Goal: Task Accomplishment & Management: Use online tool/utility

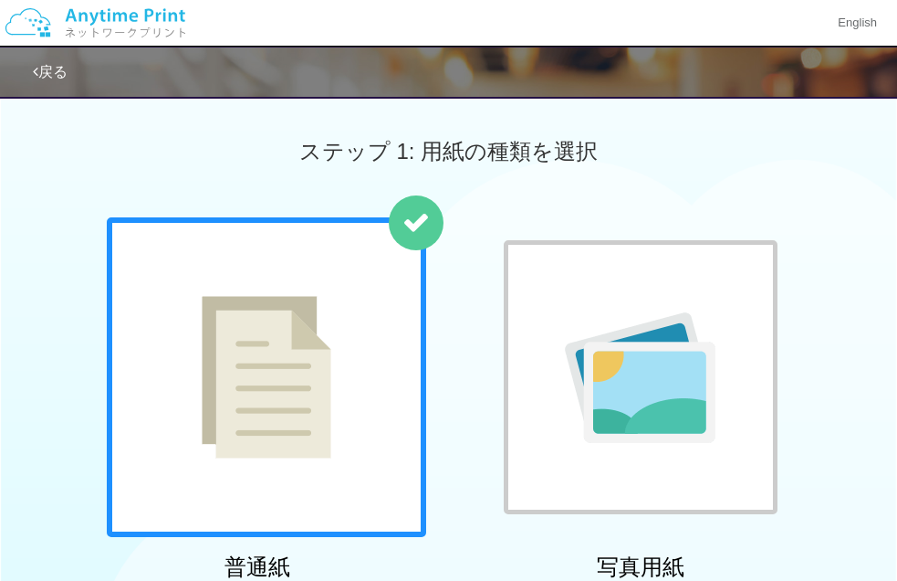
scroll to position [599, 0]
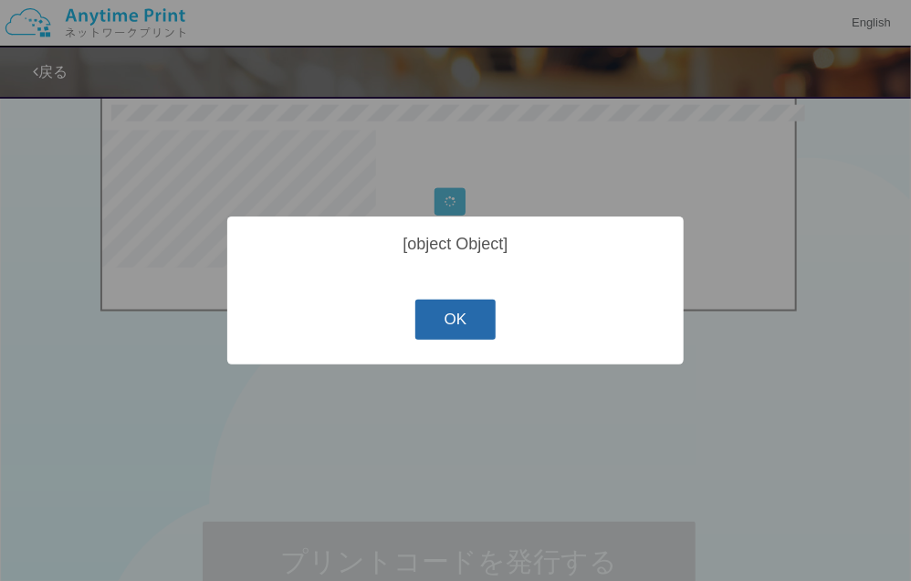
click at [477, 328] on button "OK" at bounding box center [455, 319] width 81 height 40
click at [456, 324] on button "OK" at bounding box center [455, 319] width 81 height 40
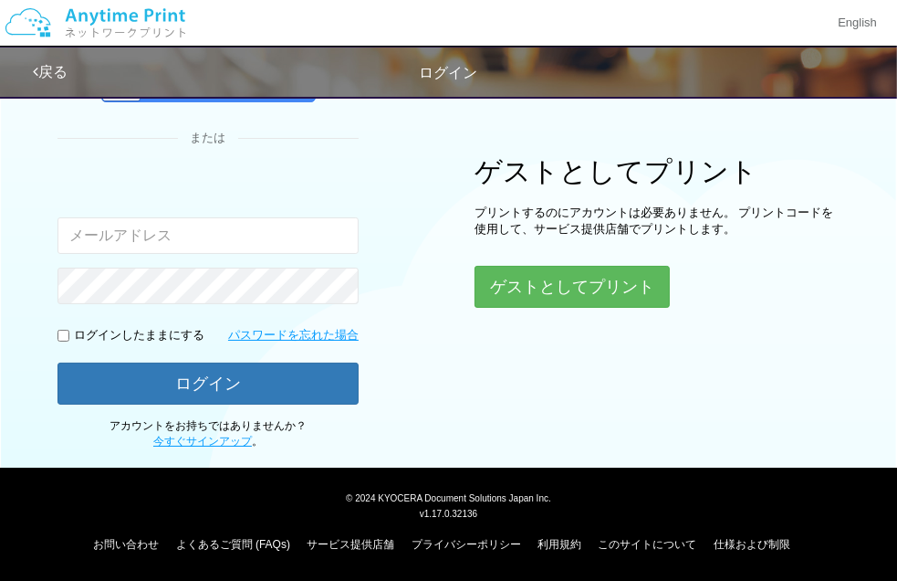
scroll to position [161, 0]
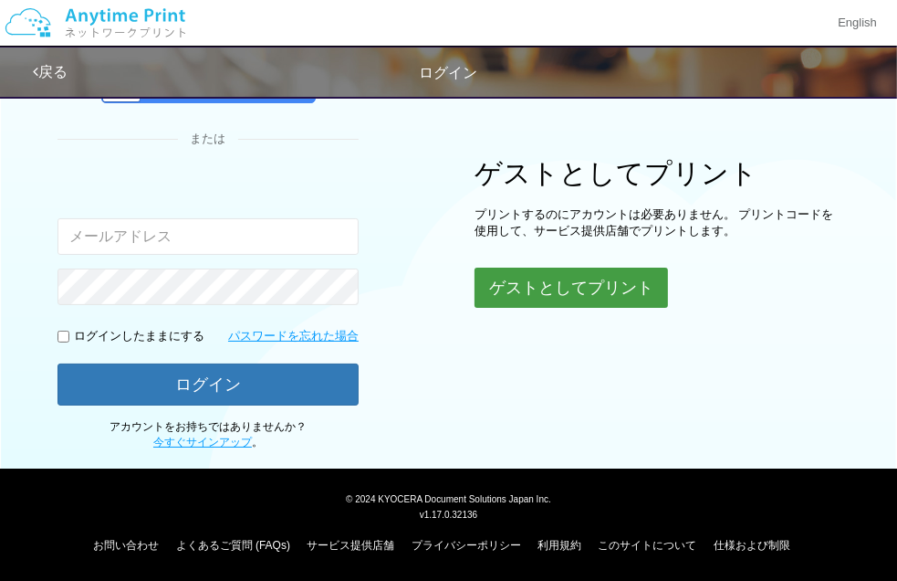
click at [580, 296] on button "ゲストとしてプリント" at bounding box center [572, 287] width 194 height 40
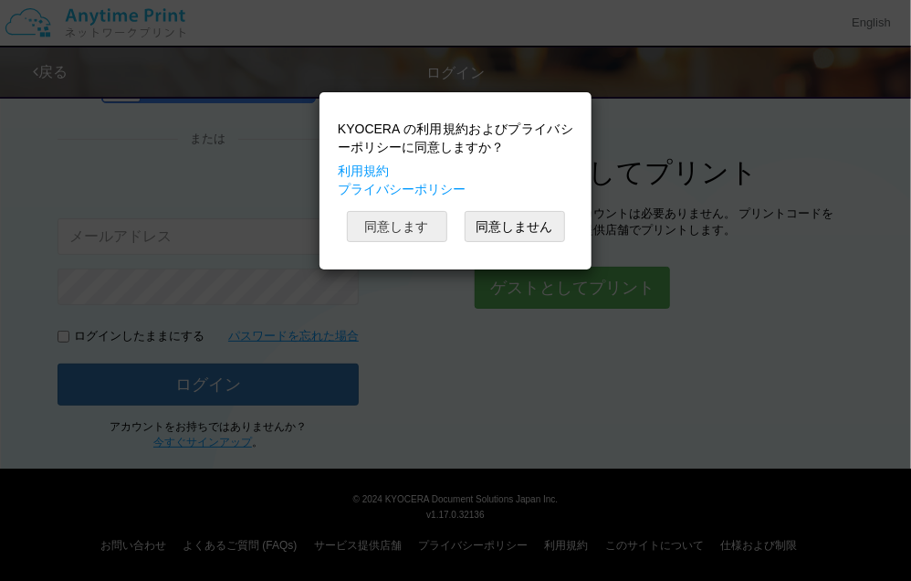
click at [407, 216] on button "同意します" at bounding box center [397, 226] width 100 height 31
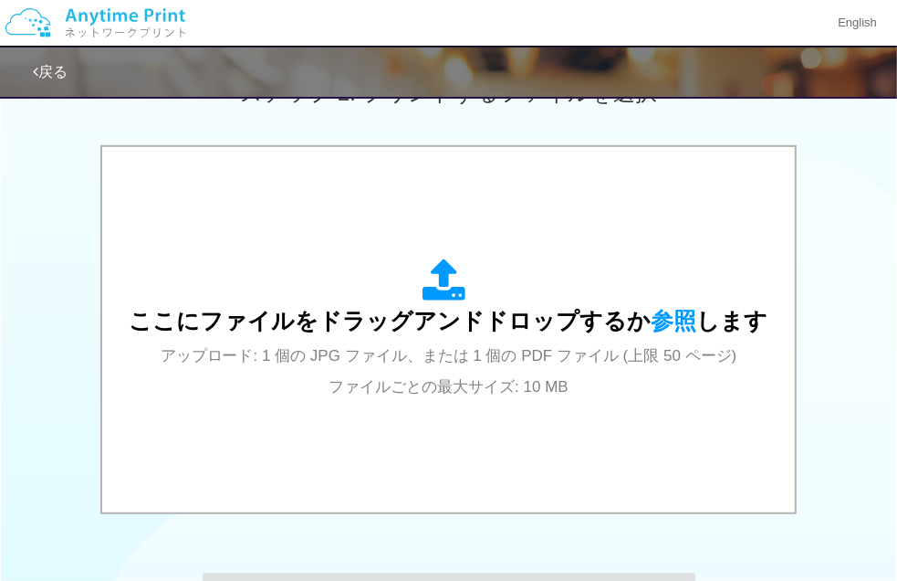
scroll to position [550, 0]
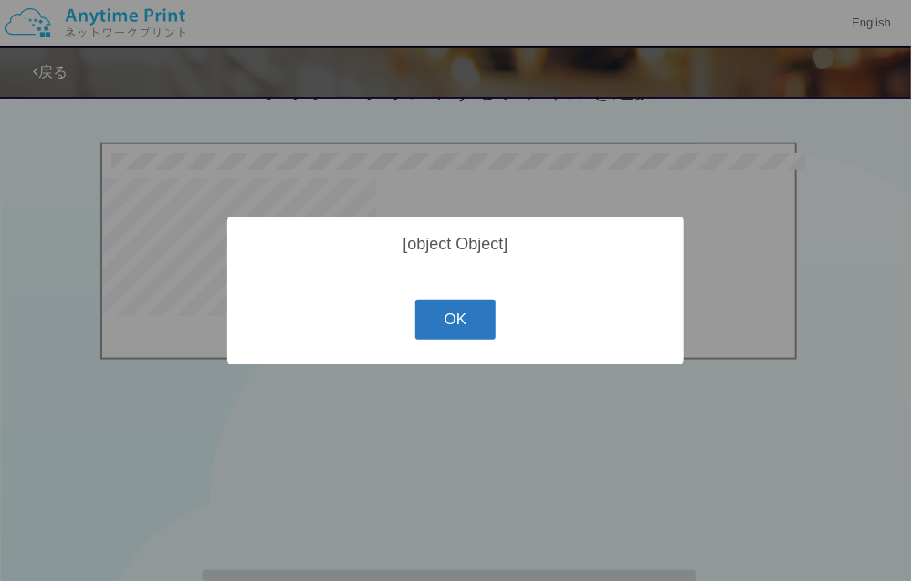
click at [458, 325] on button "OK" at bounding box center [455, 319] width 81 height 40
click at [443, 317] on button "OK" at bounding box center [455, 319] width 81 height 40
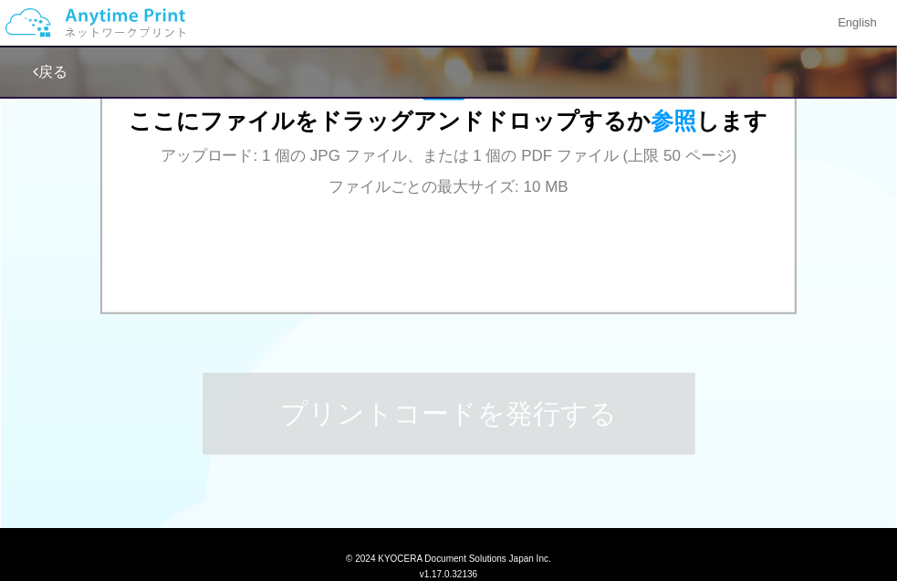
scroll to position [807, 0]
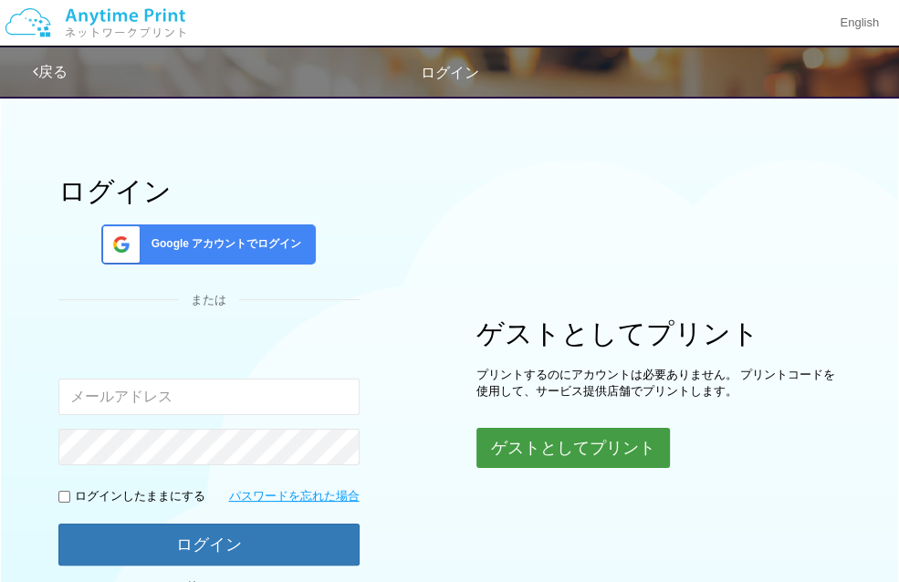
click at [605, 434] on button "ゲストとしてプリント" at bounding box center [574, 448] width 194 height 40
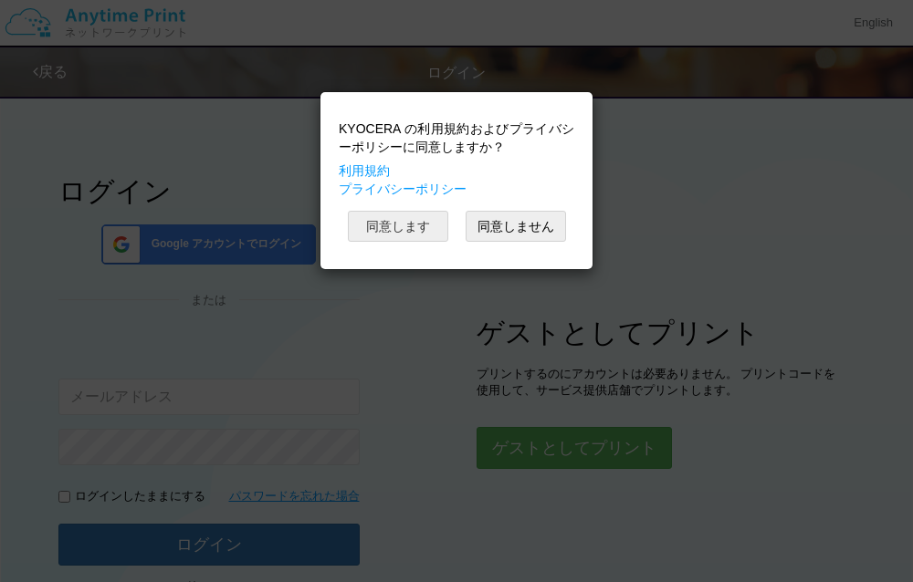
click at [420, 223] on button "同意します" at bounding box center [398, 226] width 100 height 31
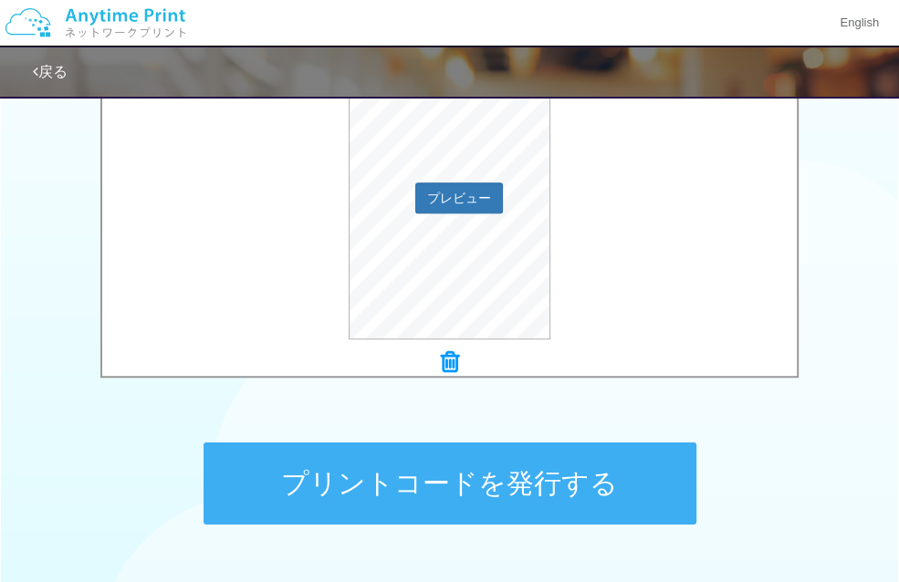
scroll to position [676, 0]
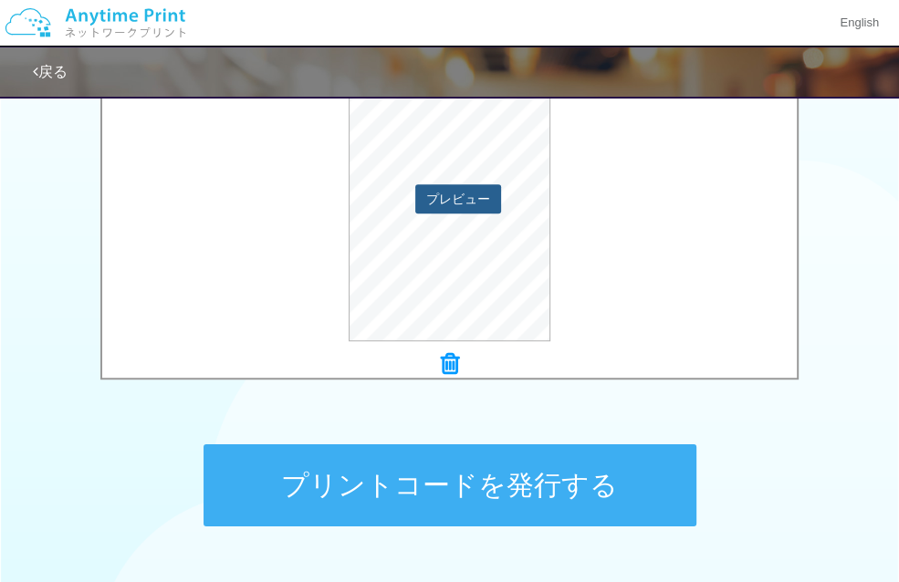
click at [449, 191] on button "プレビュー" at bounding box center [458, 198] width 86 height 29
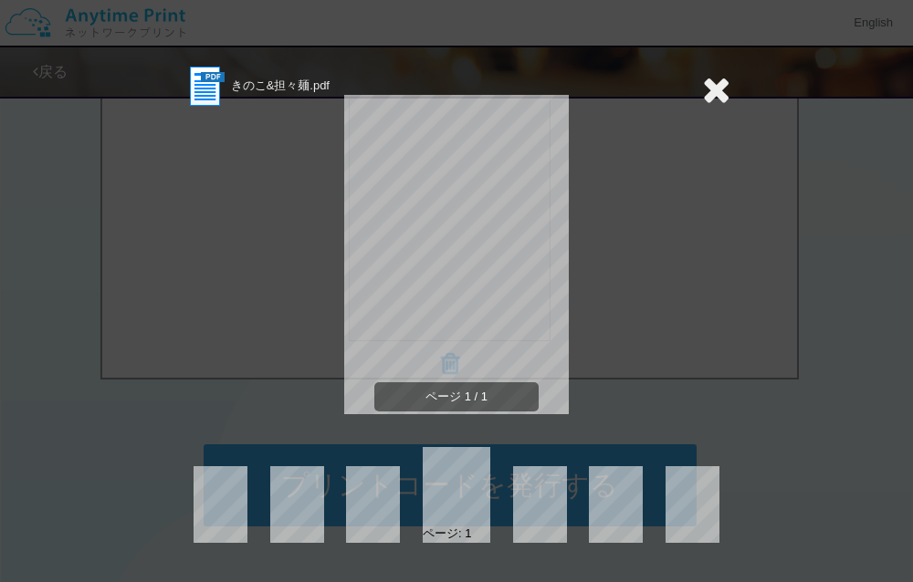
click at [708, 90] on icon at bounding box center [716, 89] width 28 height 37
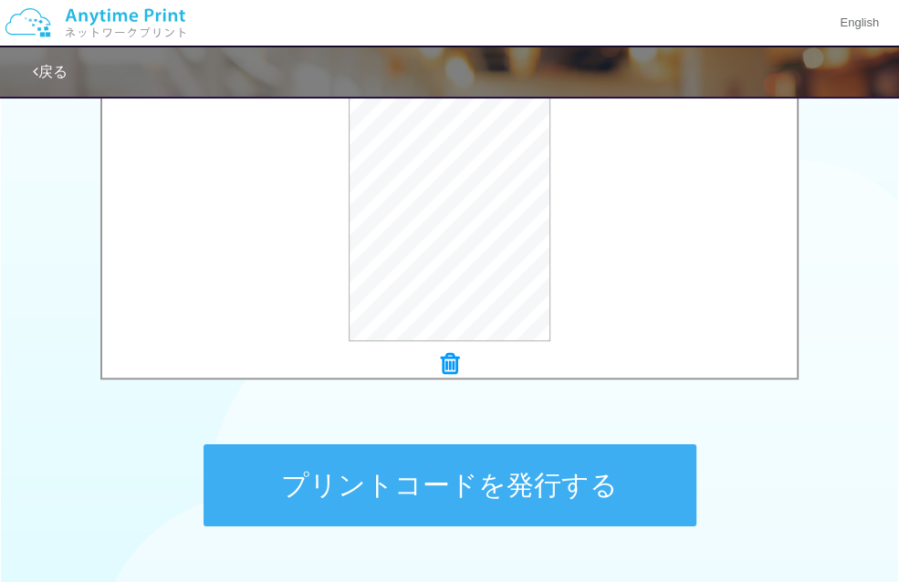
click at [433, 481] on button "プリントコードを発行する" at bounding box center [450, 486] width 493 height 82
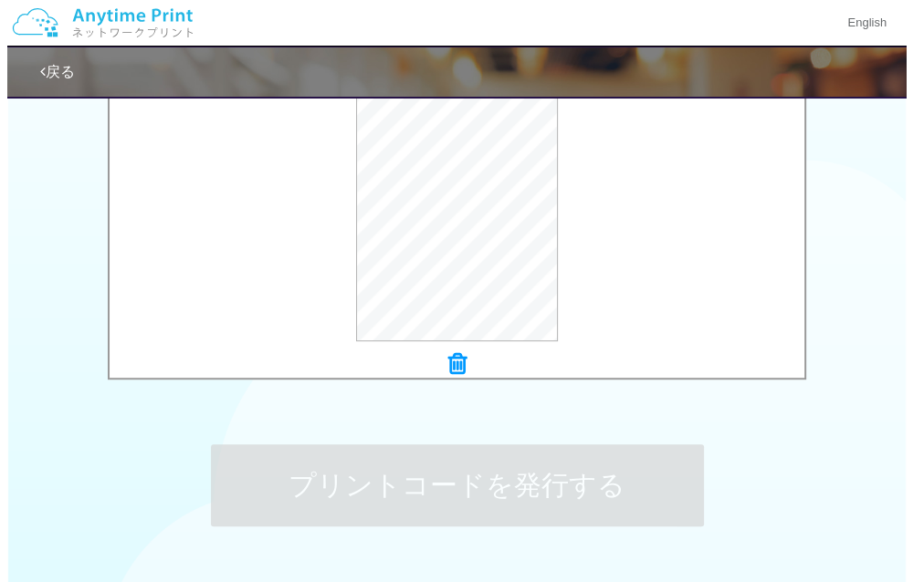
scroll to position [0, 0]
